Goal: Complete application form: Complete application form

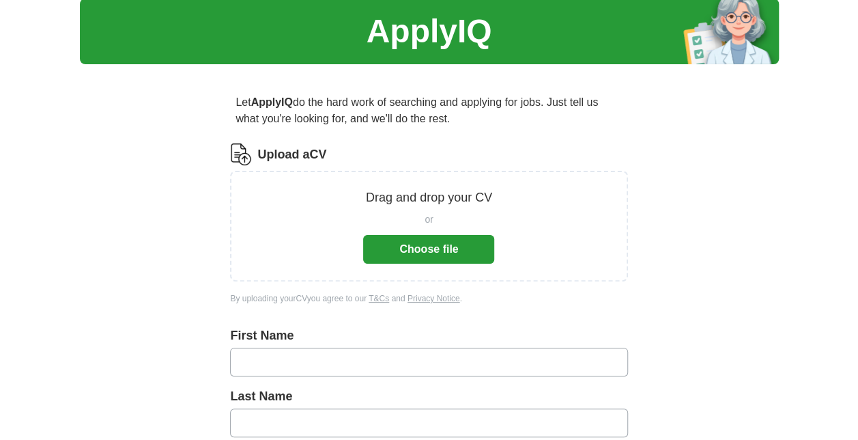
scroll to position [44, 0]
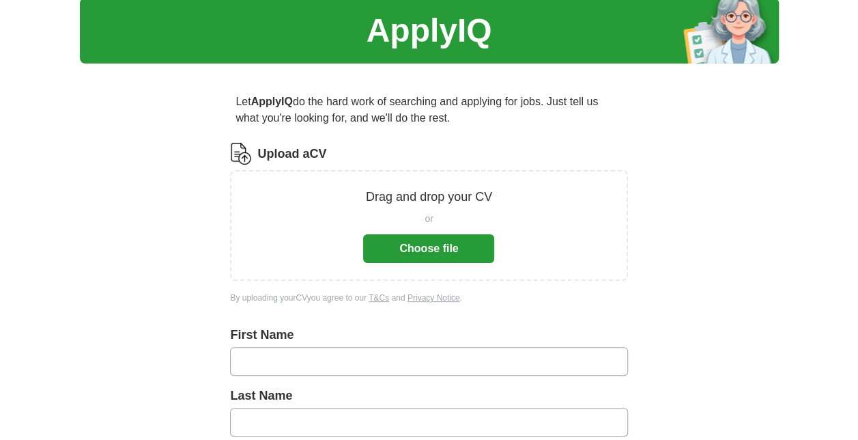
click at [442, 235] on button "Choose file" at bounding box center [428, 248] width 131 height 29
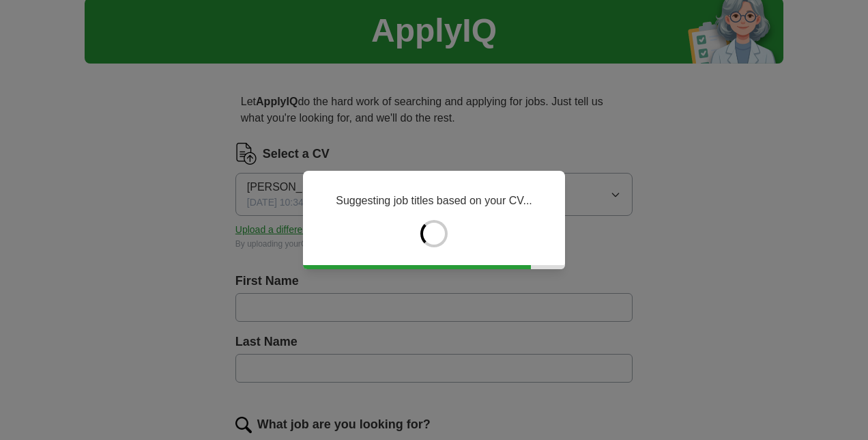
type input "******"
type input "********"
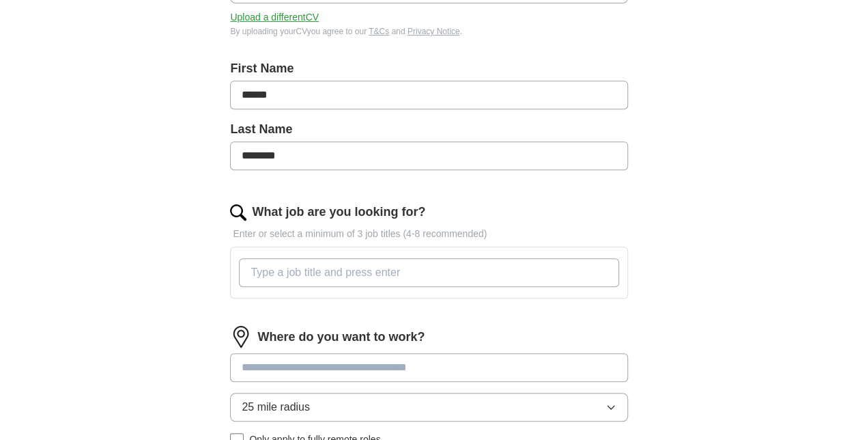
scroll to position [258, 0]
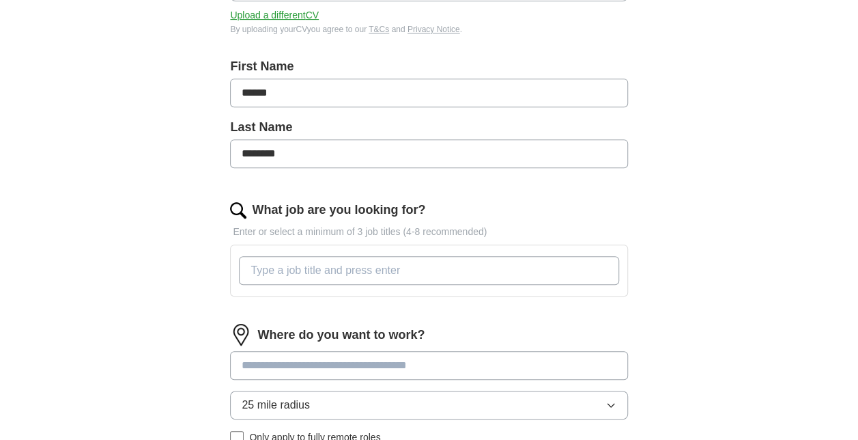
click at [352, 265] on input "What job are you looking for?" at bounding box center [428, 270] width 379 height 29
type input "F"
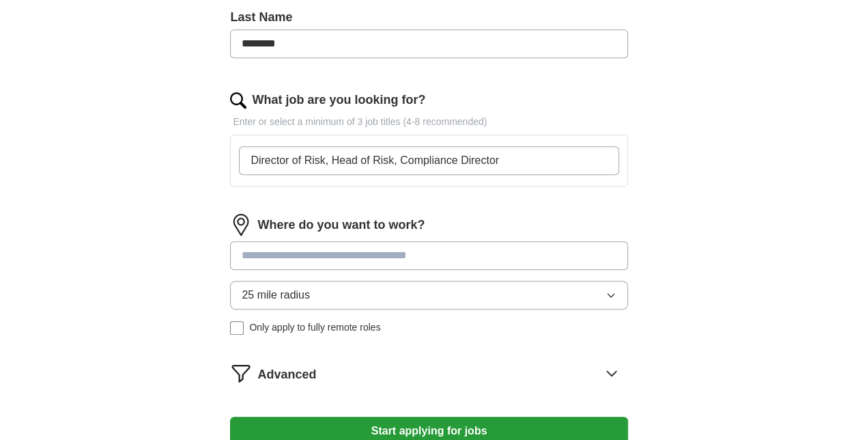
scroll to position [371, 0]
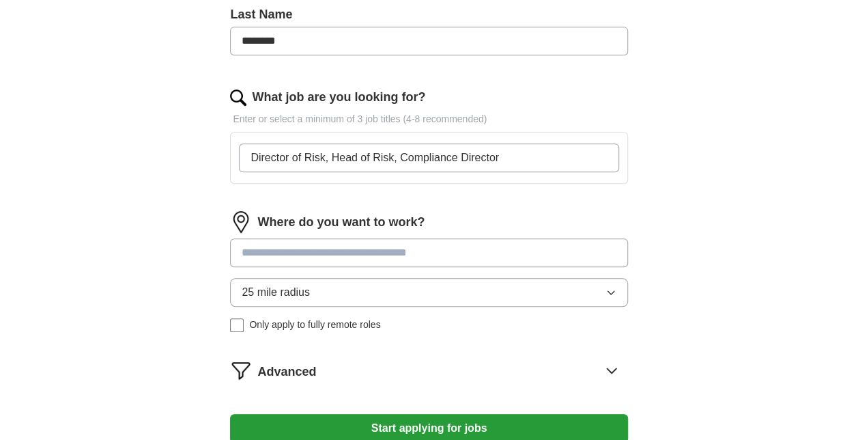
type input "Director of Risk, Head of Risk, Compliance Director"
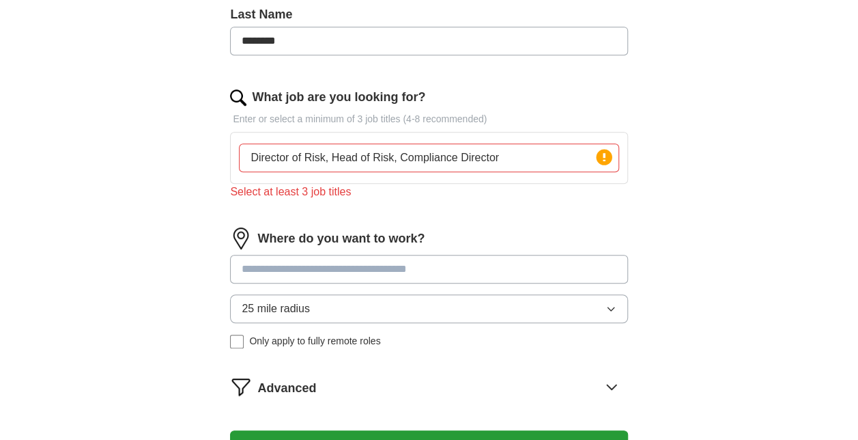
click at [355, 259] on input at bounding box center [428, 269] width 397 height 29
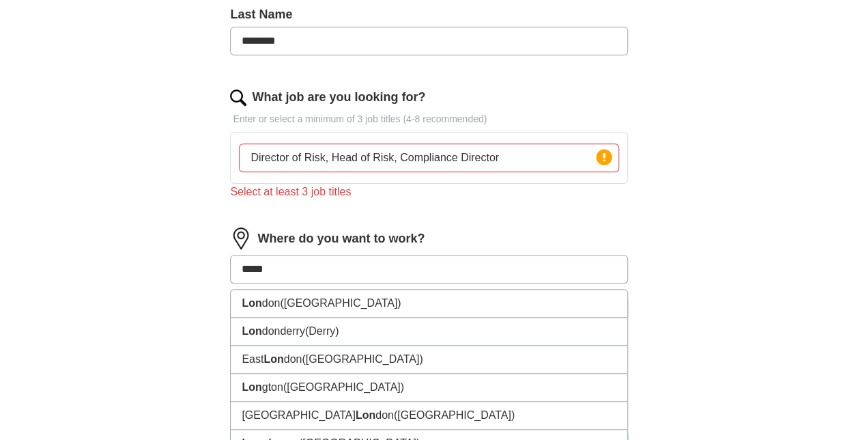
type input "******"
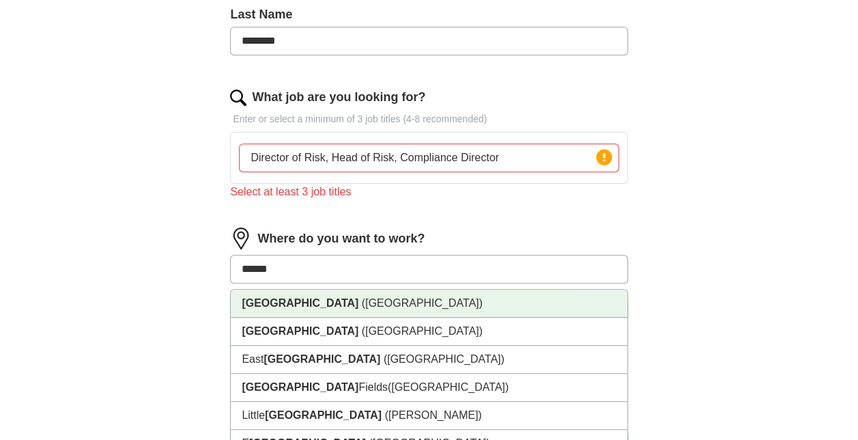
click at [276, 298] on strong "[GEOGRAPHIC_DATA]" at bounding box center [300, 303] width 117 height 12
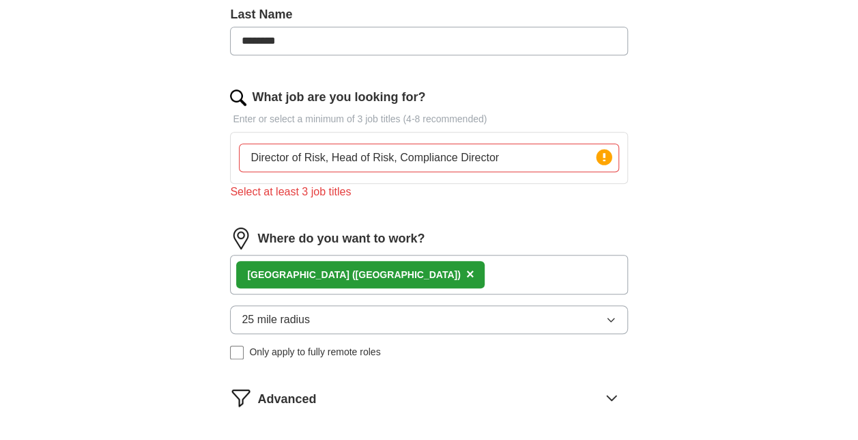
click at [452, 154] on input "Director of Risk, Head of Risk, Compliance Director" at bounding box center [428, 157] width 379 height 29
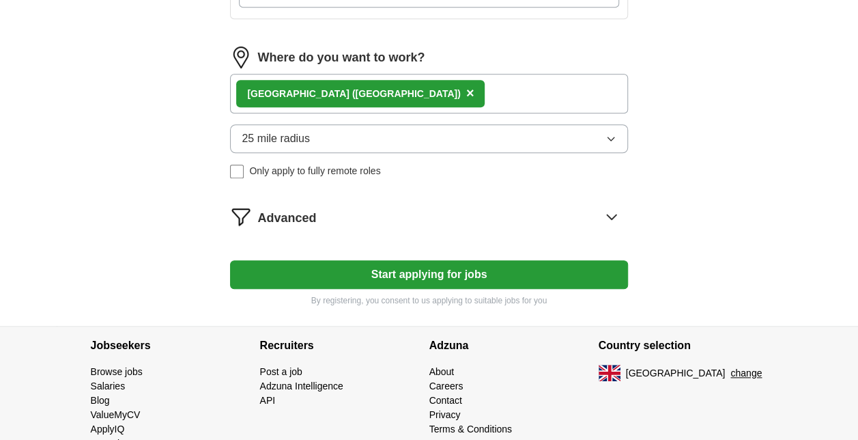
scroll to position [536, 0]
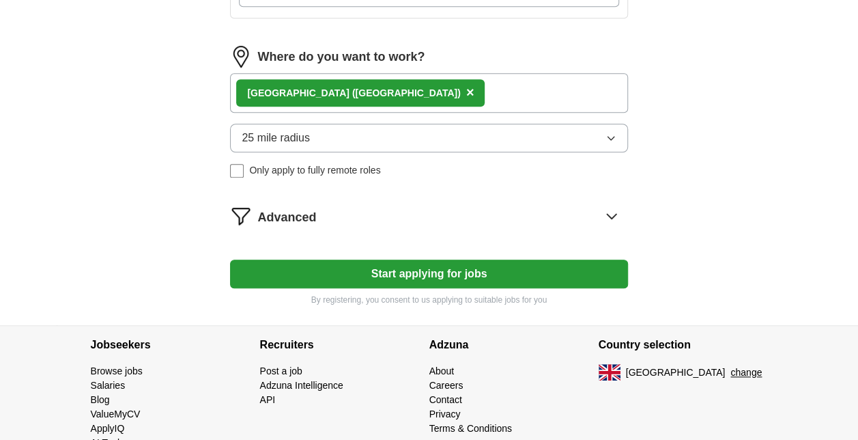
type input "Director, Head, Senior manager"
click at [393, 280] on button "Start applying for jobs" at bounding box center [428, 273] width 397 height 29
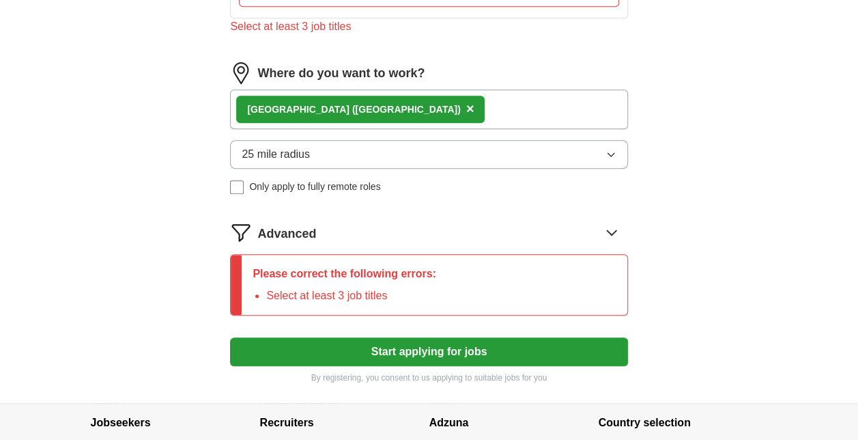
click at [317, 229] on div "Advanced" at bounding box center [442, 232] width 370 height 22
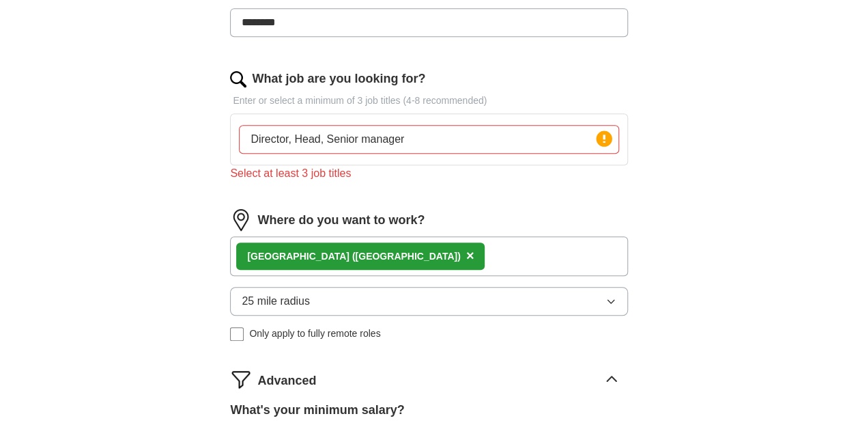
scroll to position [388, 0]
click at [431, 149] on input "Director, Head, Senior manager" at bounding box center [428, 140] width 379 height 29
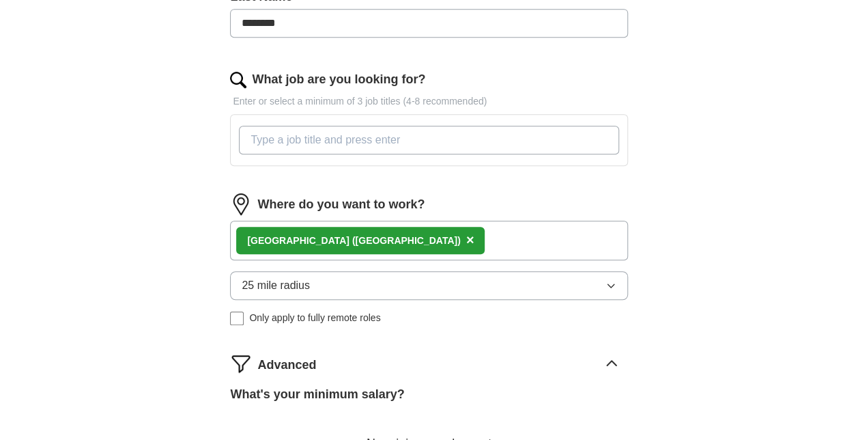
click at [493, 126] on input "What job are you looking for?" at bounding box center [428, 140] width 379 height 29
type input "Director"
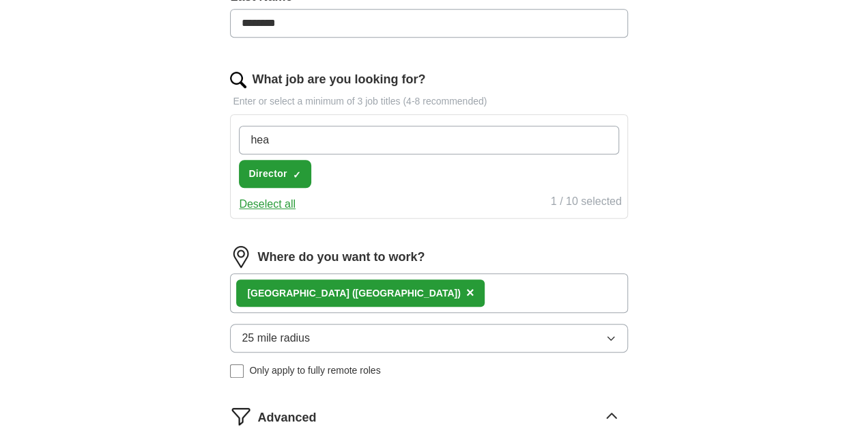
type input "head"
type input "compliance"
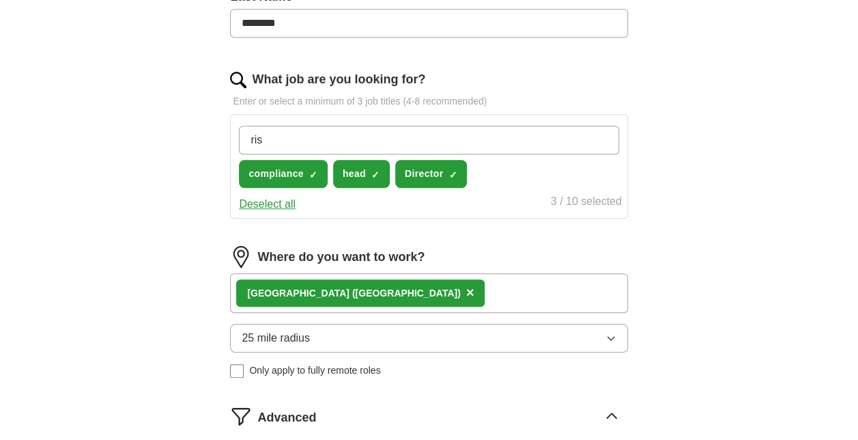
type input "risk"
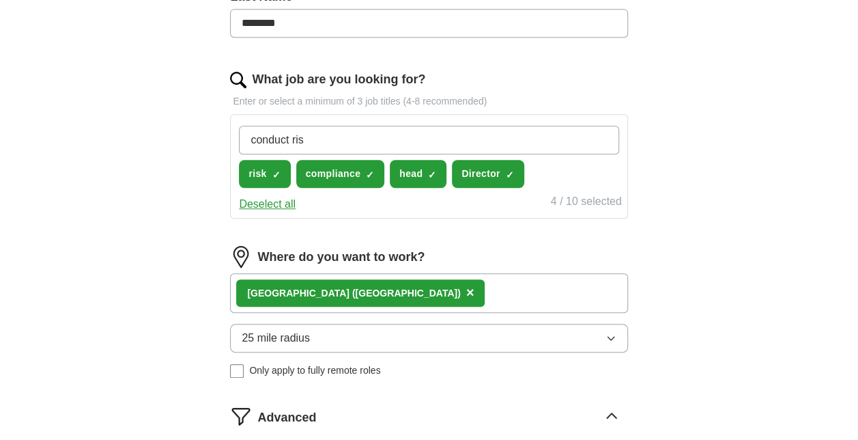
type input "conduct risk"
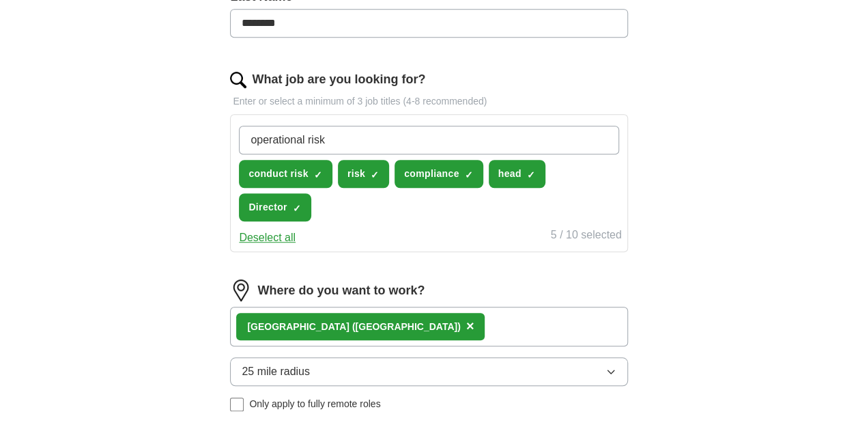
type input "operational risk"
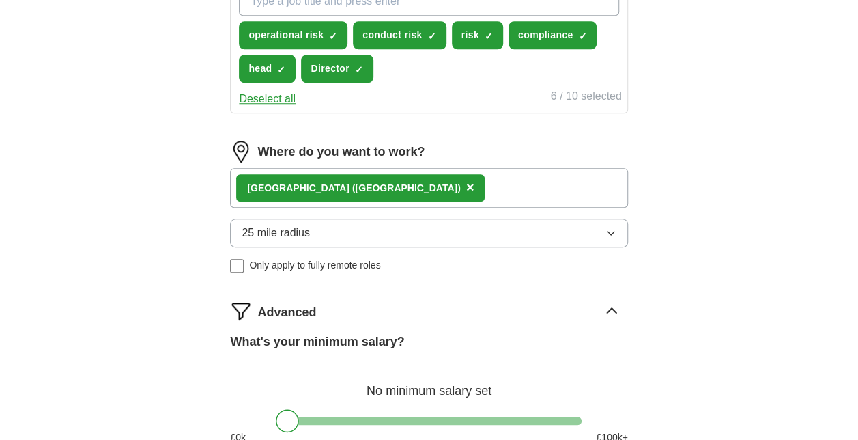
scroll to position [605, 0]
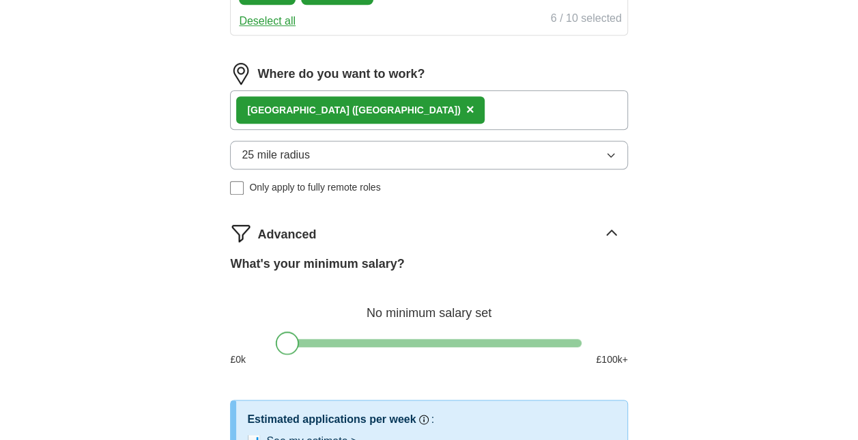
drag, startPoint x: 291, startPoint y: 341, endPoint x: 326, endPoint y: 345, distance: 35.7
drag, startPoint x: 326, startPoint y: 345, endPoint x: 320, endPoint y: 336, distance: 11.4
click at [320, 339] on div at bounding box center [429, 343] width 306 height 8
drag, startPoint x: 320, startPoint y: 336, endPoint x: 379, endPoint y: 336, distance: 58.7
click at [379, 336] on div at bounding box center [378, 342] width 23 height 23
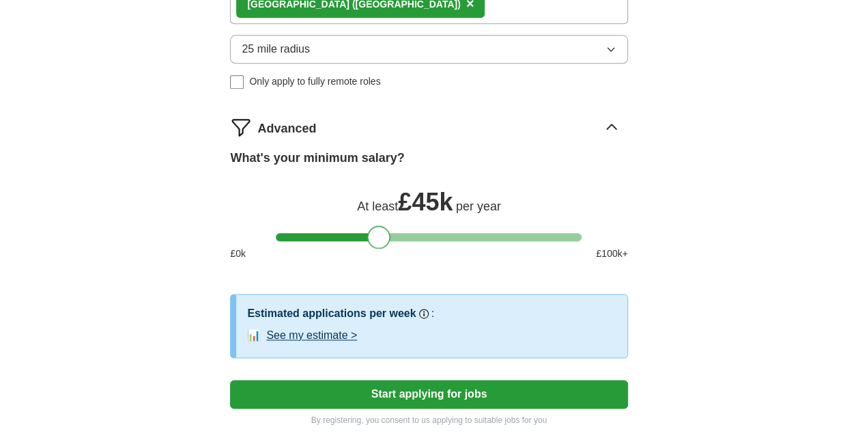
scroll to position [748, 0]
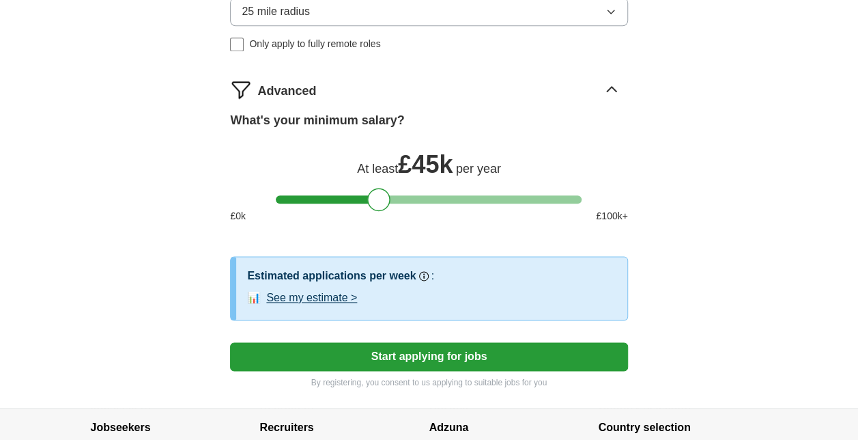
click at [414, 356] on button "Start applying for jobs" at bounding box center [428, 356] width 397 height 29
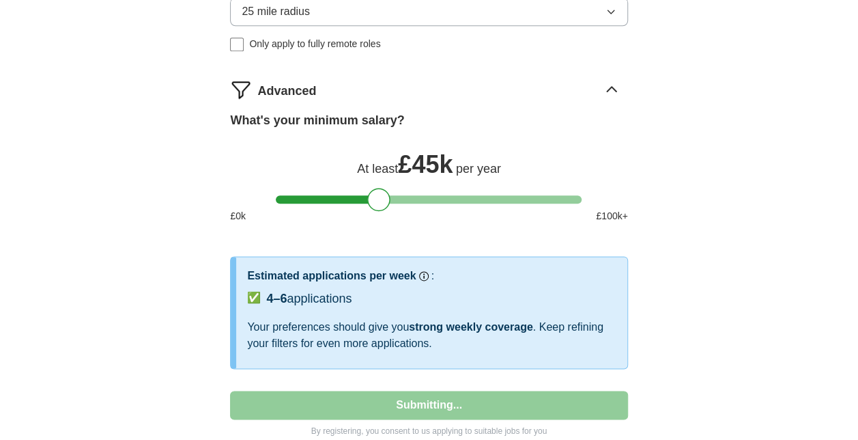
select select "**"
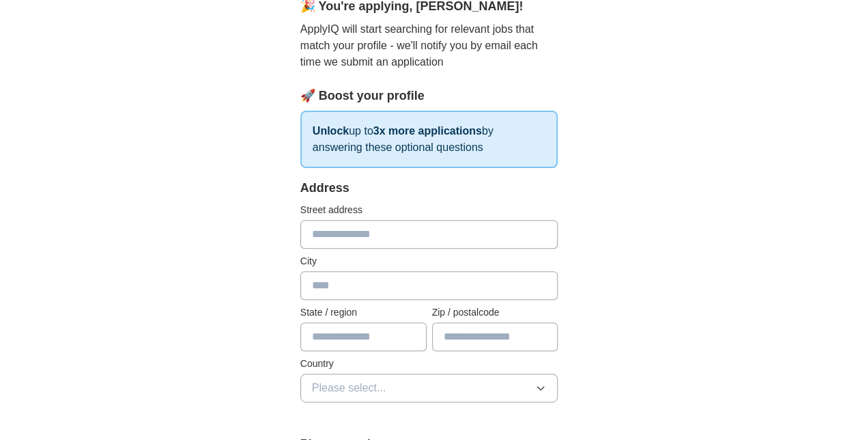
scroll to position [135, 0]
click at [450, 229] on input "text" at bounding box center [429, 233] width 258 height 29
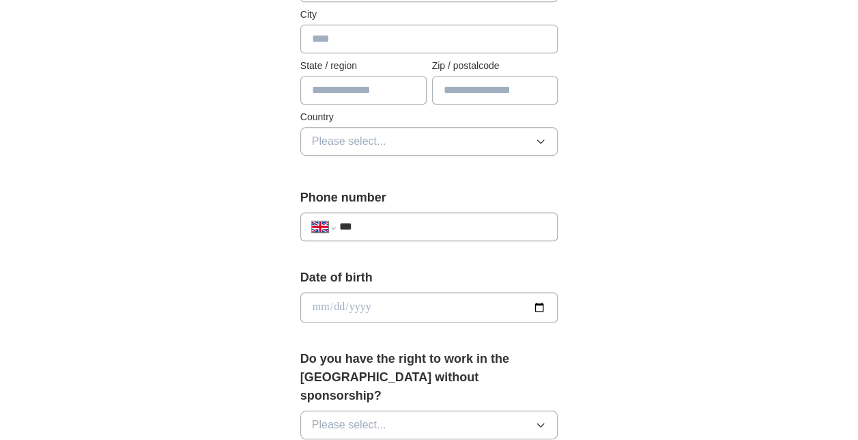
scroll to position [382, 0]
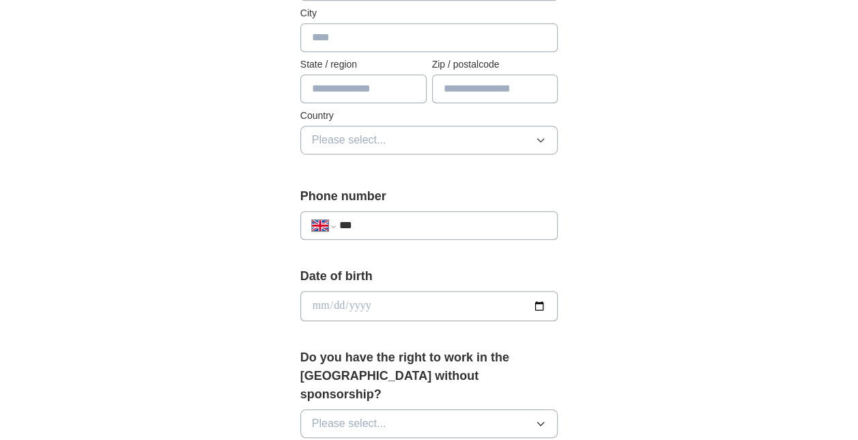
click at [449, 228] on input "***" at bounding box center [442, 225] width 207 height 16
type input "**********"
type input "*******"
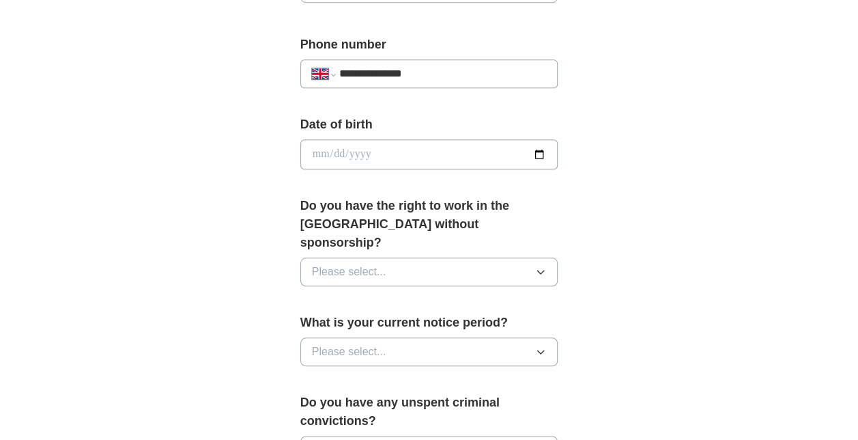
scroll to position [534, 0]
click at [446, 257] on button "Please select..." at bounding box center [429, 271] width 258 height 29
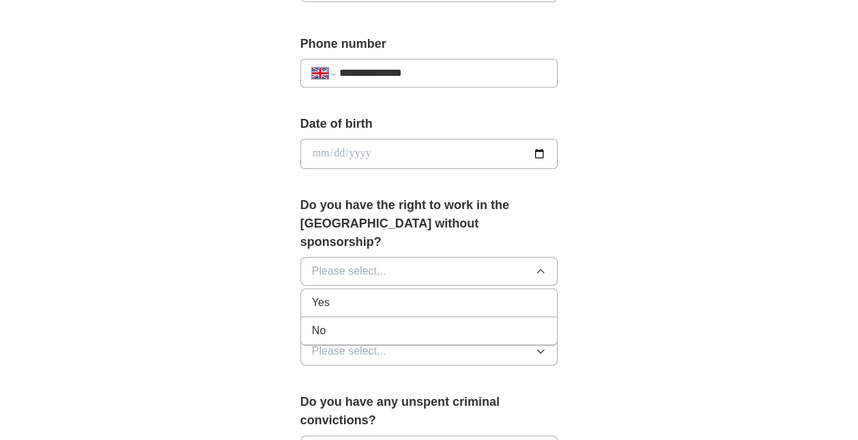
click at [378, 294] on div "Yes" at bounding box center [429, 302] width 235 height 16
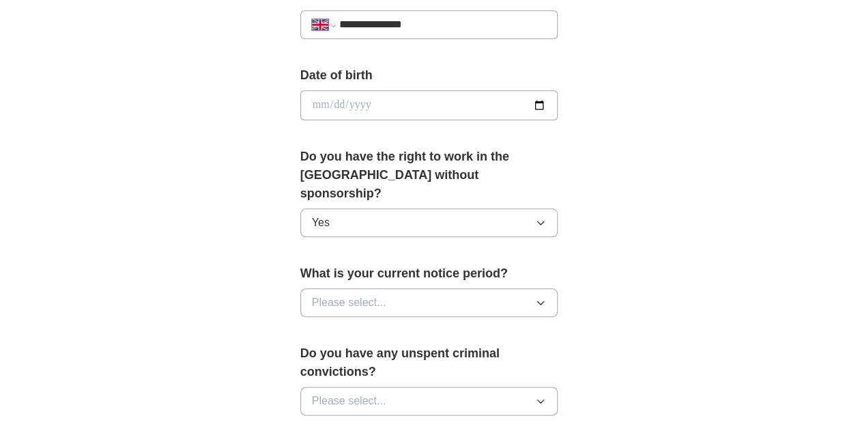
scroll to position [604, 0]
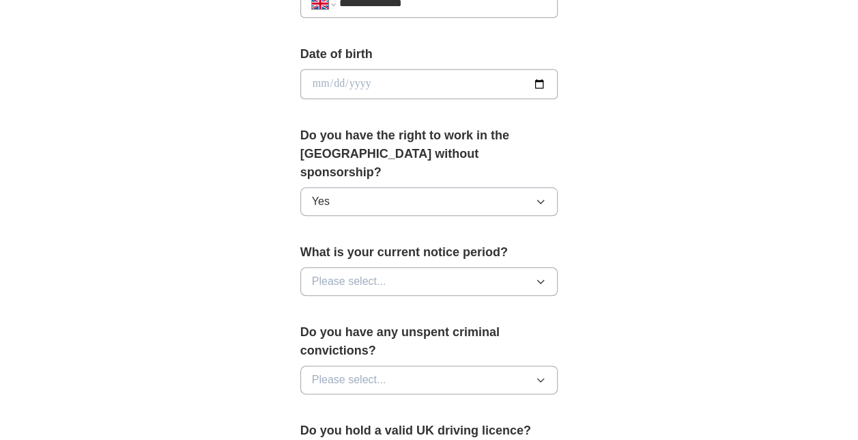
click at [407, 267] on button "Please select..." at bounding box center [429, 281] width 258 height 29
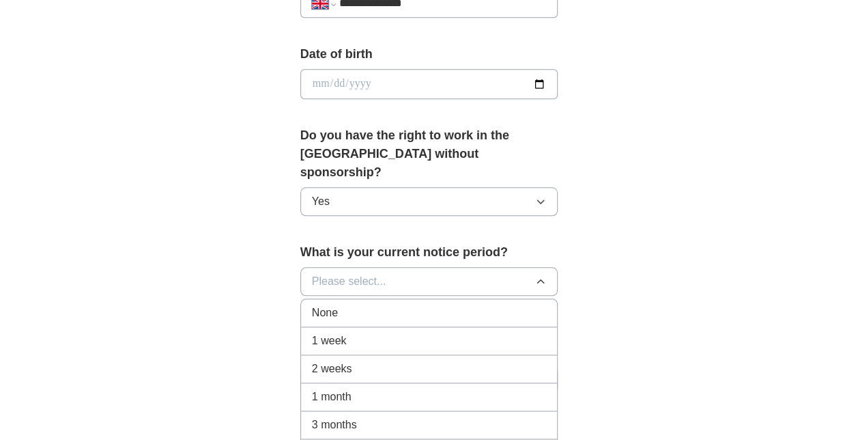
click at [373, 304] on div "None" at bounding box center [429, 312] width 235 height 16
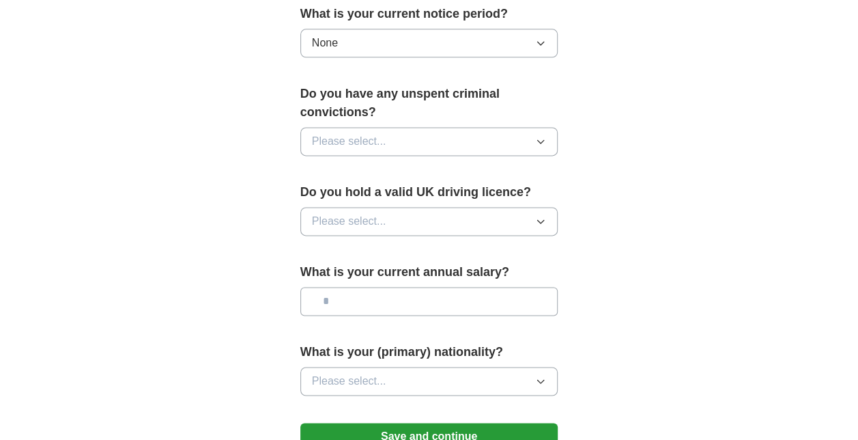
scroll to position [857, 0]
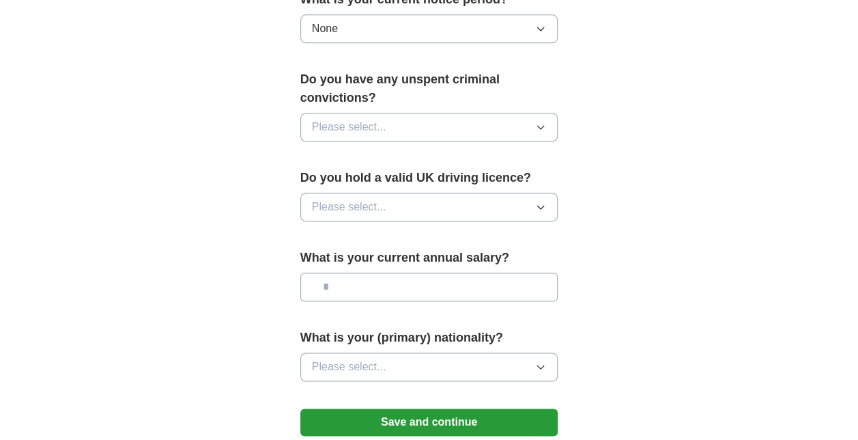
click at [386, 113] on button "Please select..." at bounding box center [429, 127] width 258 height 29
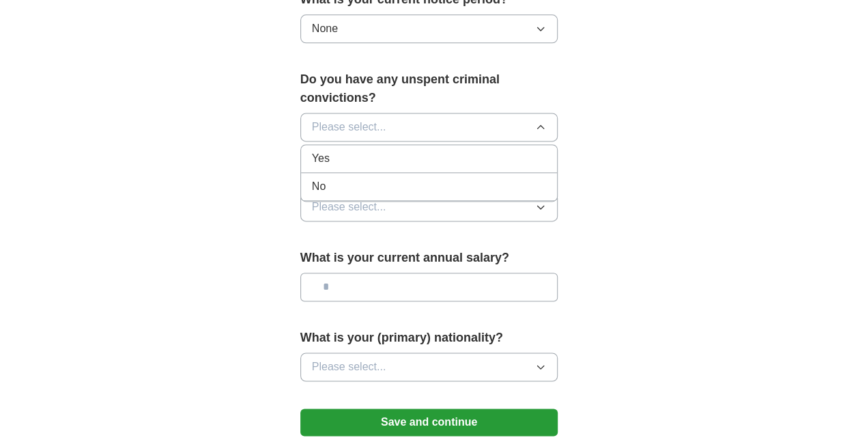
click at [333, 178] on div "No" at bounding box center [429, 186] width 235 height 16
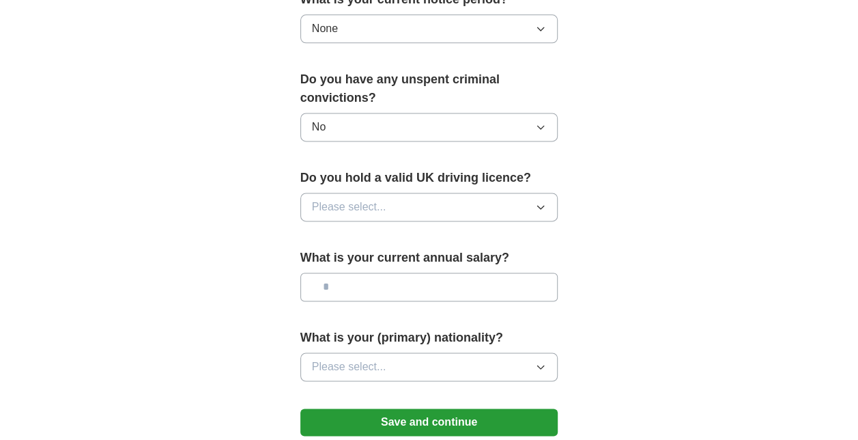
click at [390, 192] on button "Please select..." at bounding box center [429, 206] width 258 height 29
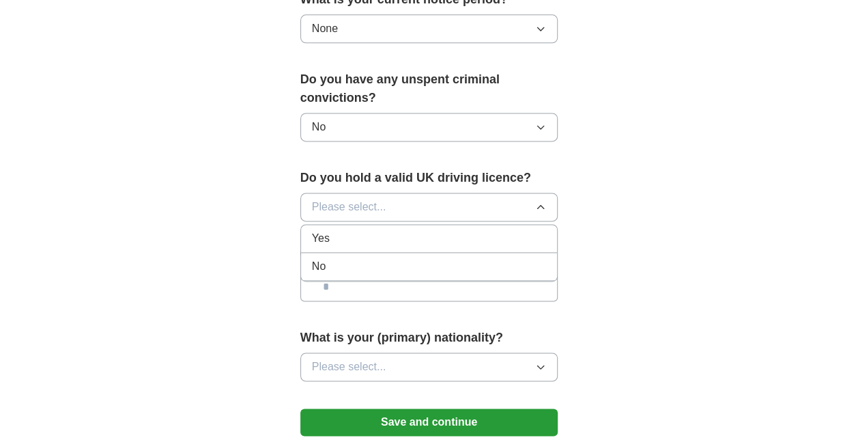
click at [341, 230] on div "Yes" at bounding box center [429, 238] width 235 height 16
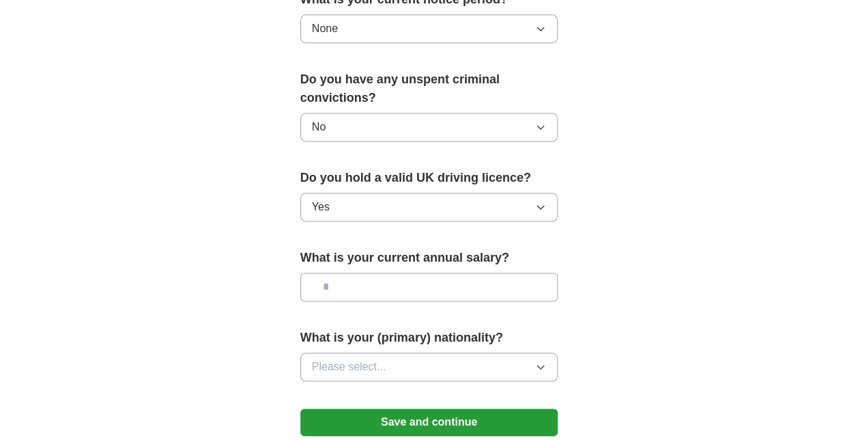
click at [437, 272] on input "text" at bounding box center [429, 286] width 258 height 29
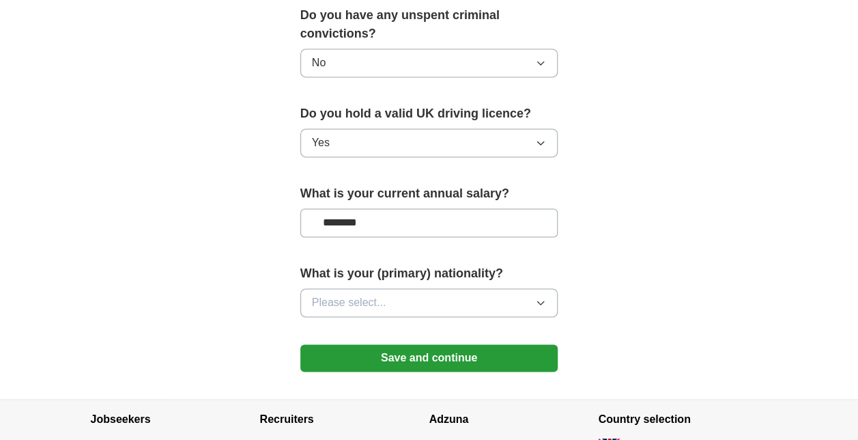
scroll to position [930, 0]
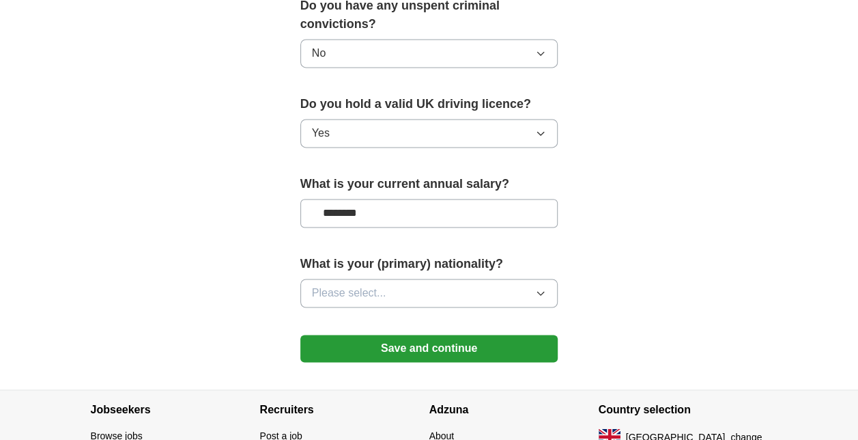
type input "********"
click at [378, 278] on button "Please select..." at bounding box center [429, 292] width 258 height 29
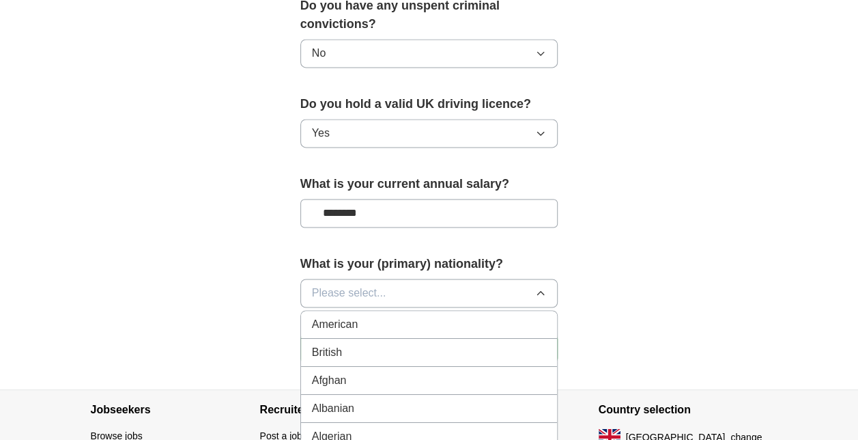
click at [350, 344] on div "British" at bounding box center [429, 352] width 235 height 16
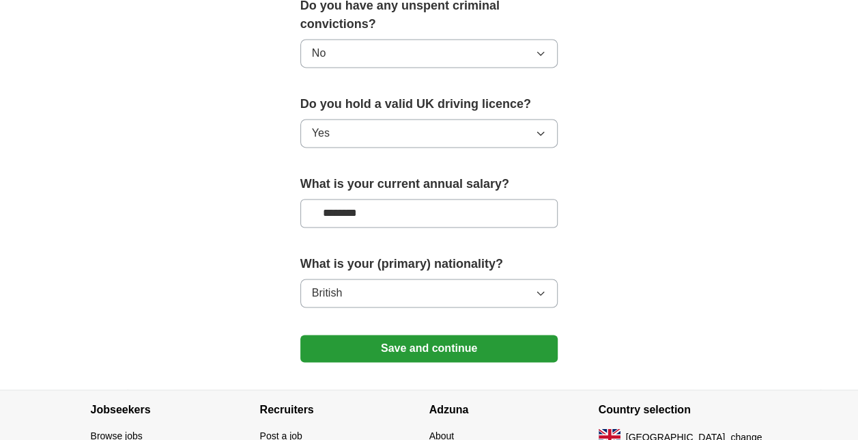
click at [429, 334] on button "Save and continue" at bounding box center [429, 347] width 258 height 27
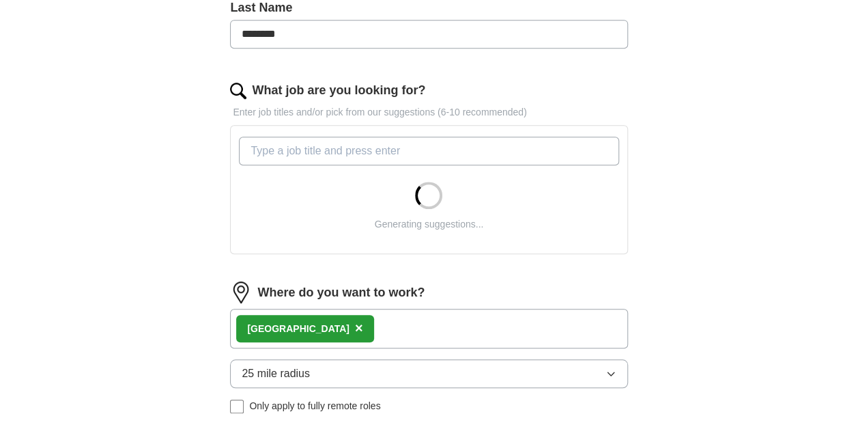
scroll to position [375, 0]
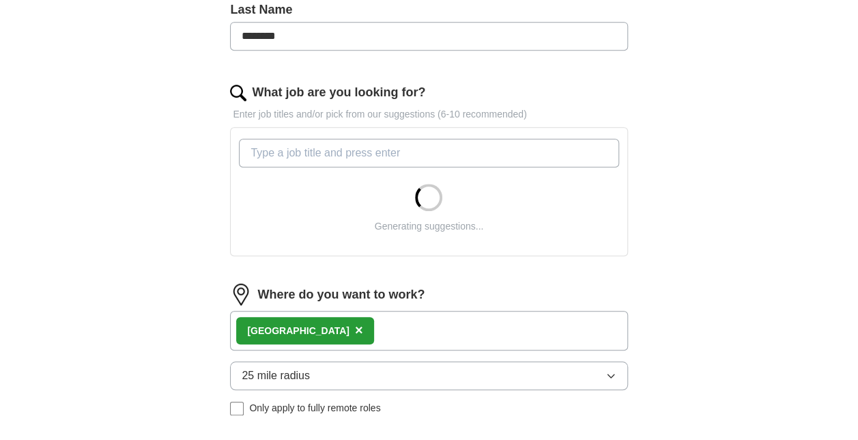
click at [399, 149] on input "What job are you looking for?" at bounding box center [428, 153] width 379 height 29
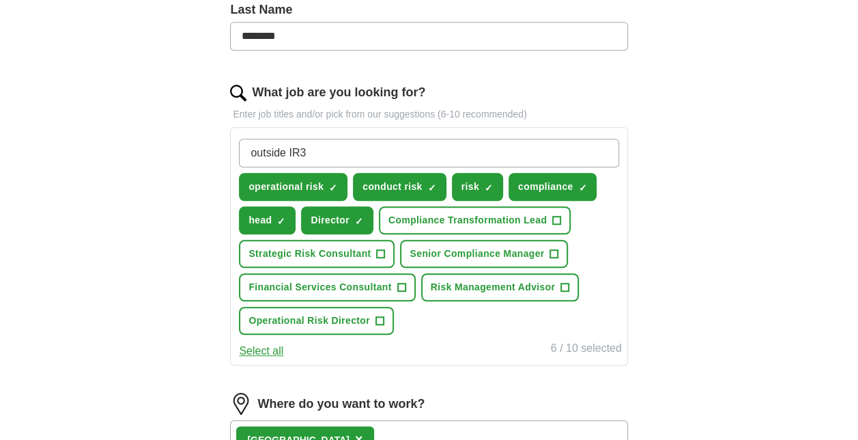
type input "outside IR35"
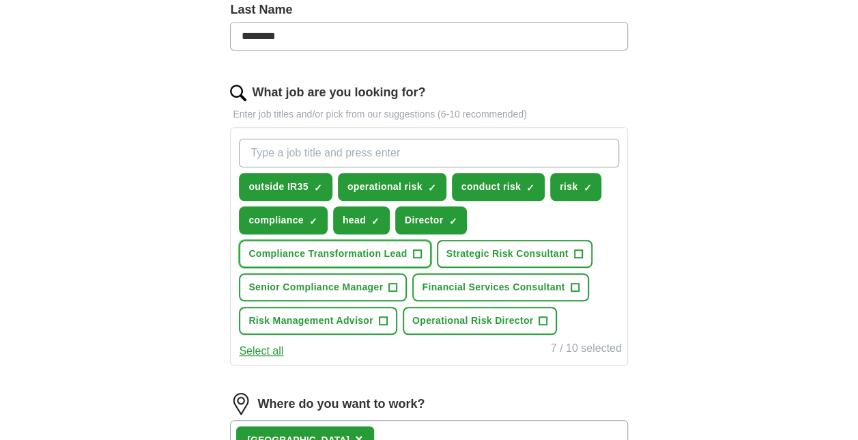
click at [418, 248] on span "+" at bounding box center [417, 253] width 8 height 11
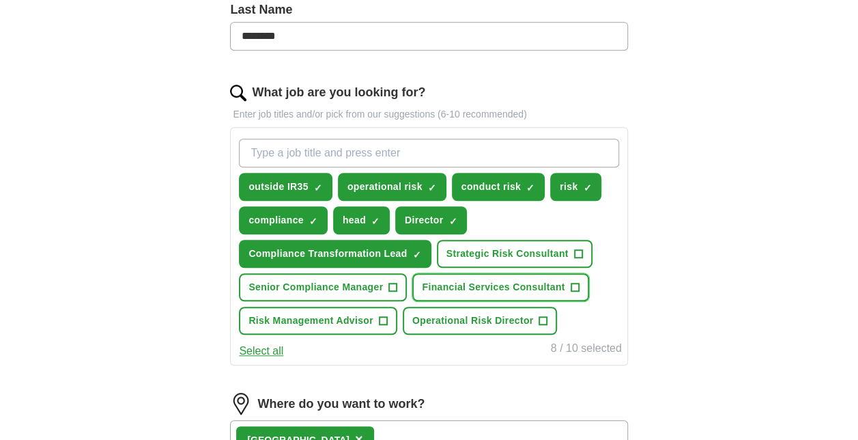
click at [575, 282] on span "+" at bounding box center [575, 287] width 8 height 11
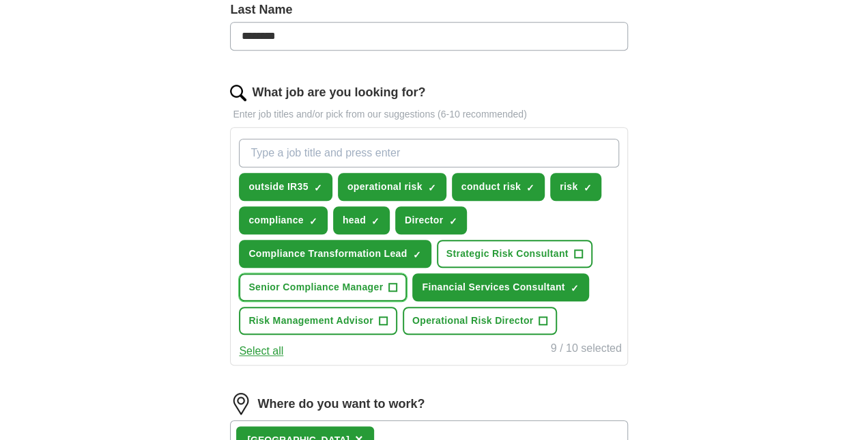
click at [390, 283] on span "+" at bounding box center [393, 287] width 8 height 11
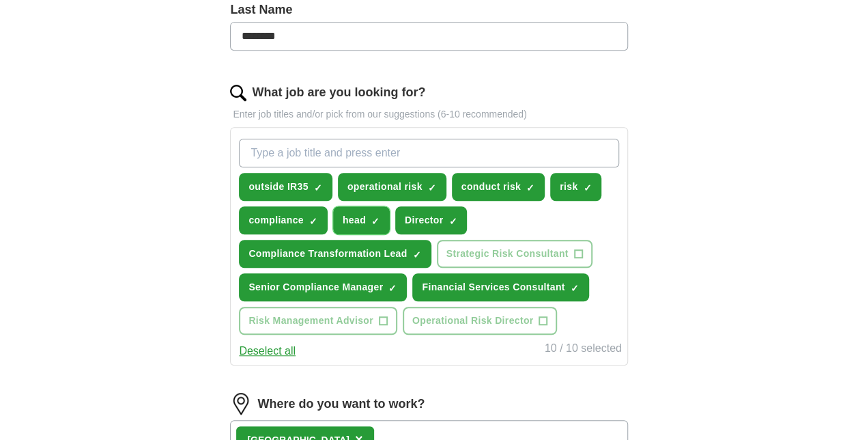
click at [0, 0] on span "×" at bounding box center [0, 0] width 0 height 0
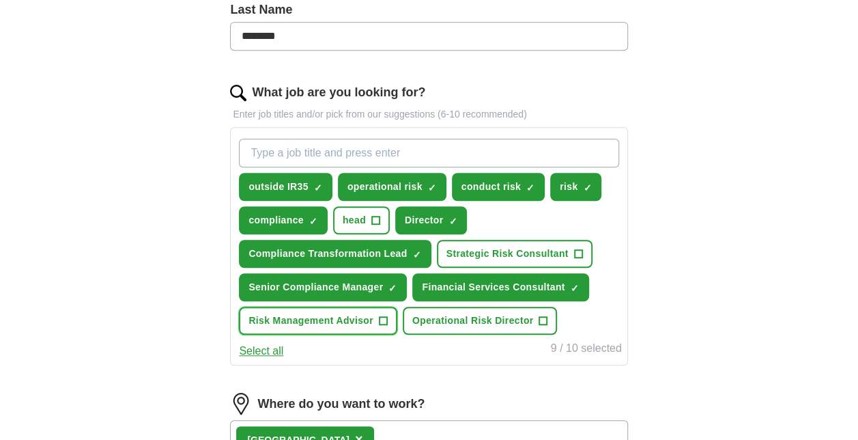
click at [383, 315] on span "+" at bounding box center [383, 320] width 8 height 11
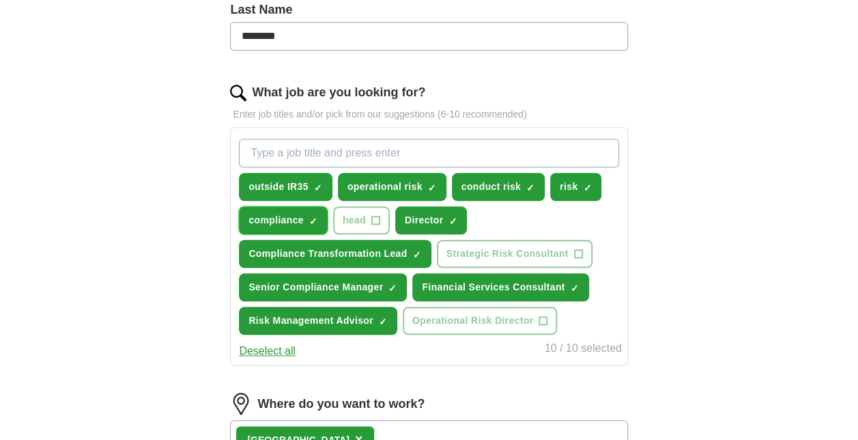
click at [0, 0] on span "×" at bounding box center [0, 0] width 0 height 0
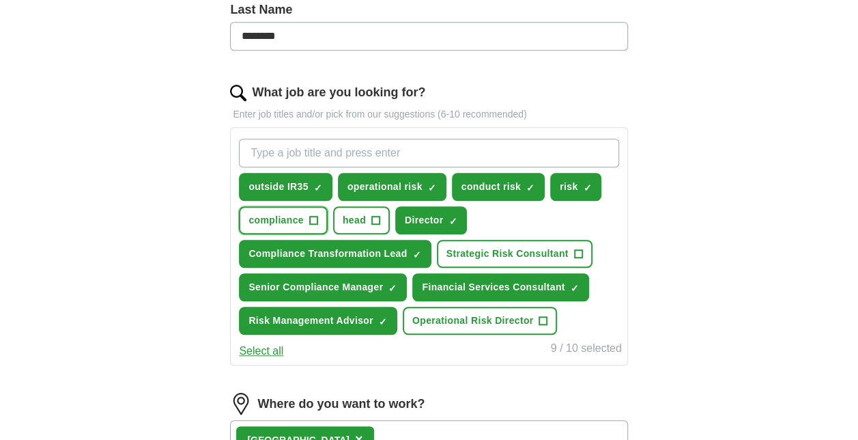
click at [312, 215] on span "+" at bounding box center [313, 220] width 8 height 11
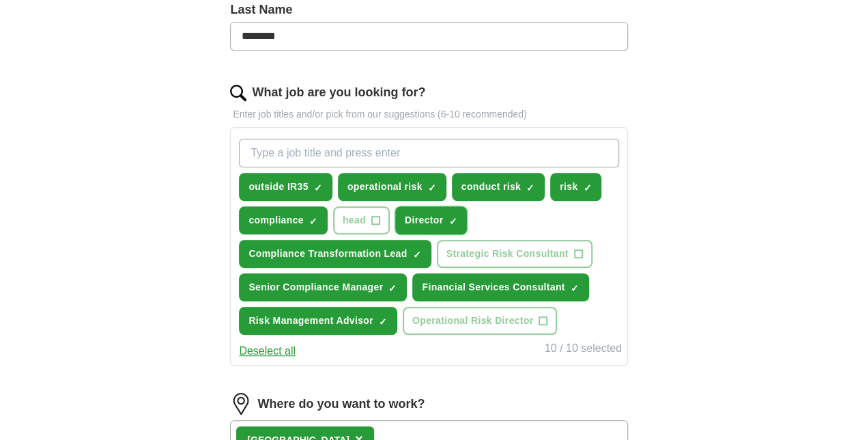
click at [0, 0] on span "×" at bounding box center [0, 0] width 0 height 0
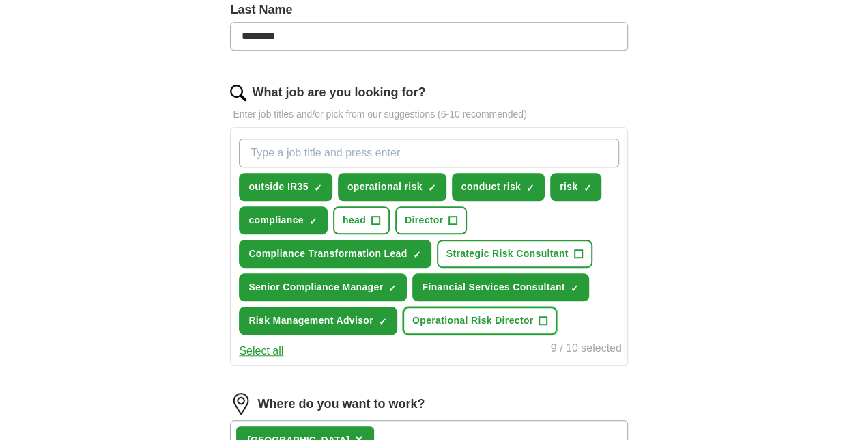
click at [542, 319] on span "+" at bounding box center [543, 320] width 8 height 11
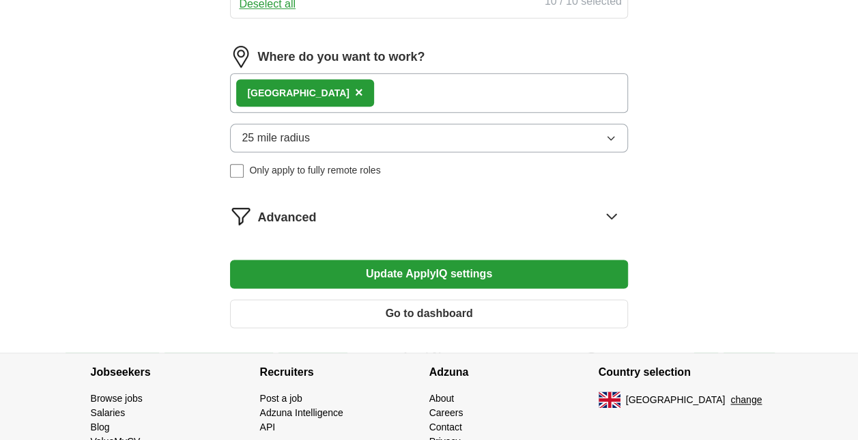
scroll to position [721, 0]
click at [375, 137] on button "25 mile radius" at bounding box center [428, 138] width 397 height 29
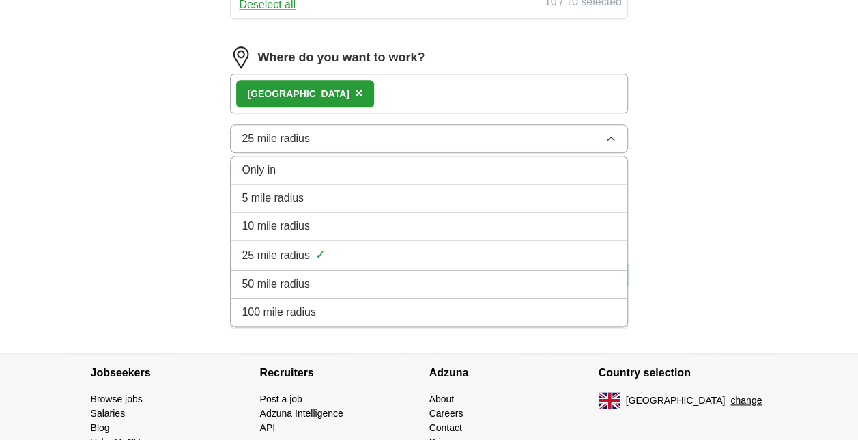
click at [295, 276] on span "50 mile radius" at bounding box center [276, 284] width 68 height 16
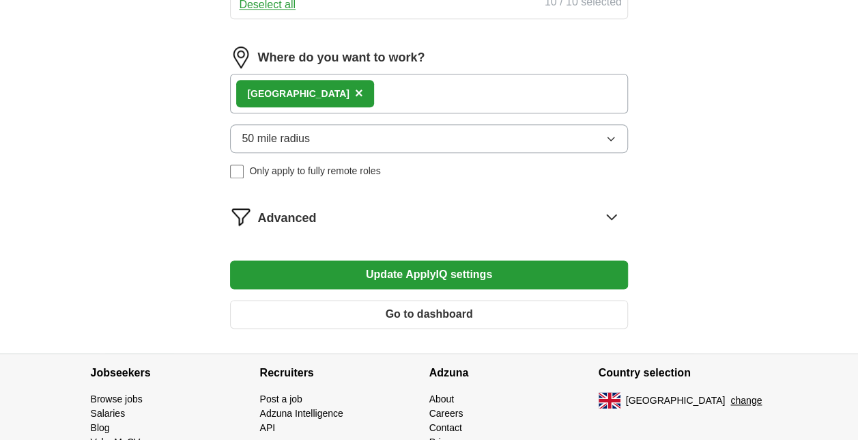
click at [422, 269] on button "Update ApplyIQ settings" at bounding box center [428, 274] width 397 height 29
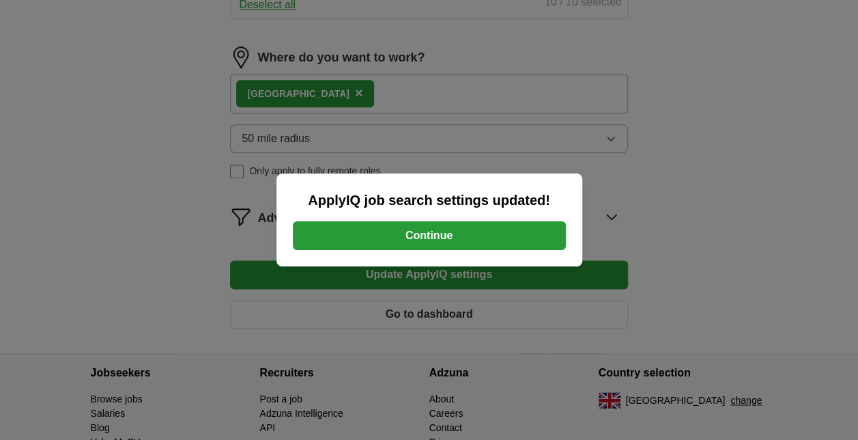
click at [437, 233] on button "Continue" at bounding box center [429, 235] width 273 height 29
